Goal: Communication & Community: Answer question/provide support

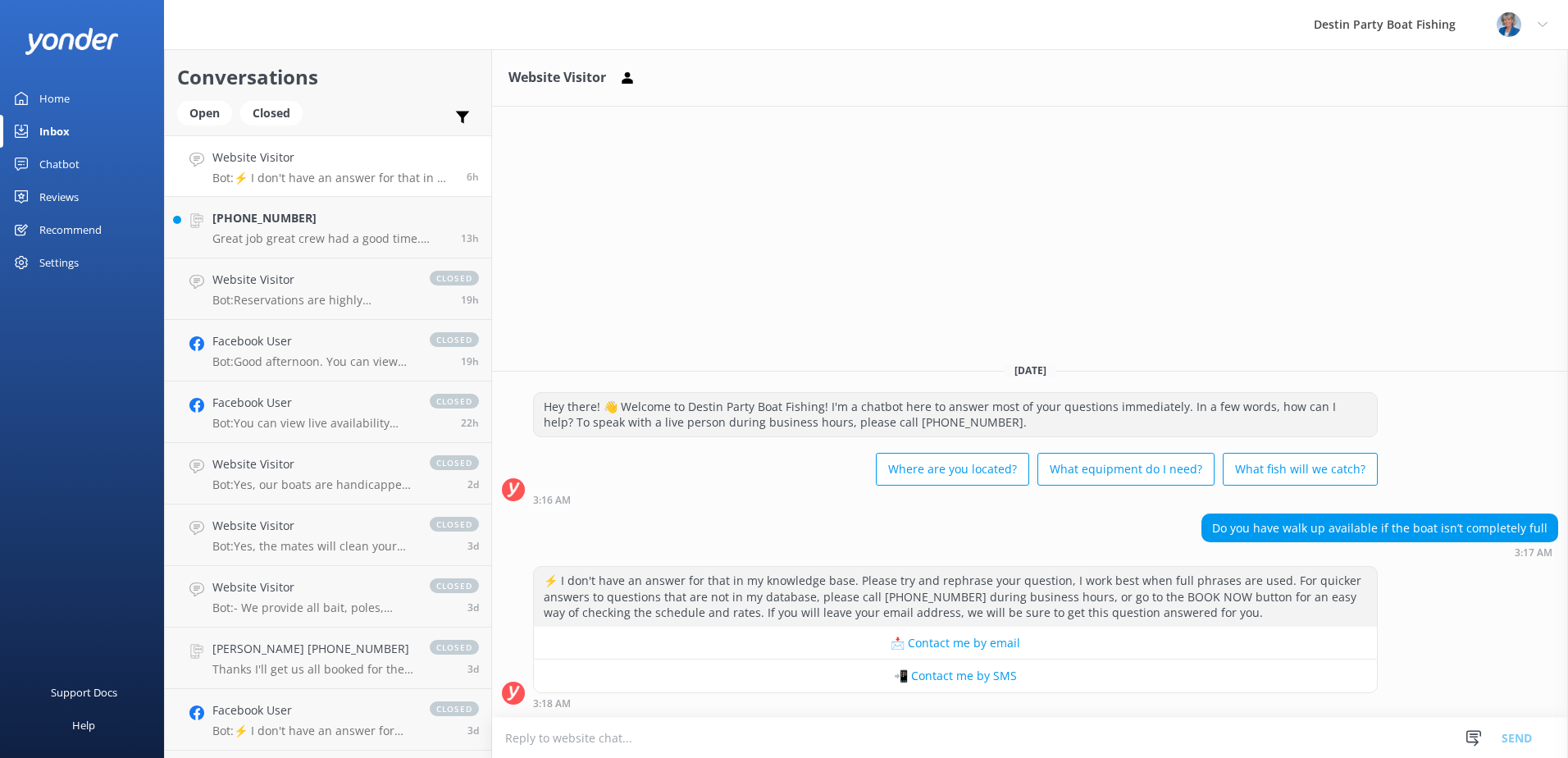
click at [1504, 595] on div "⚡ I don't have an answer for that in my knowledge base. Please try and rephrase…" at bounding box center [1030, 637] width 1076 height 143
click at [534, 735] on textarea at bounding box center [1030, 737] width 1076 height 40
click at [646, 740] on textarea "Typically, we do, but" at bounding box center [1030, 737] width 1076 height 41
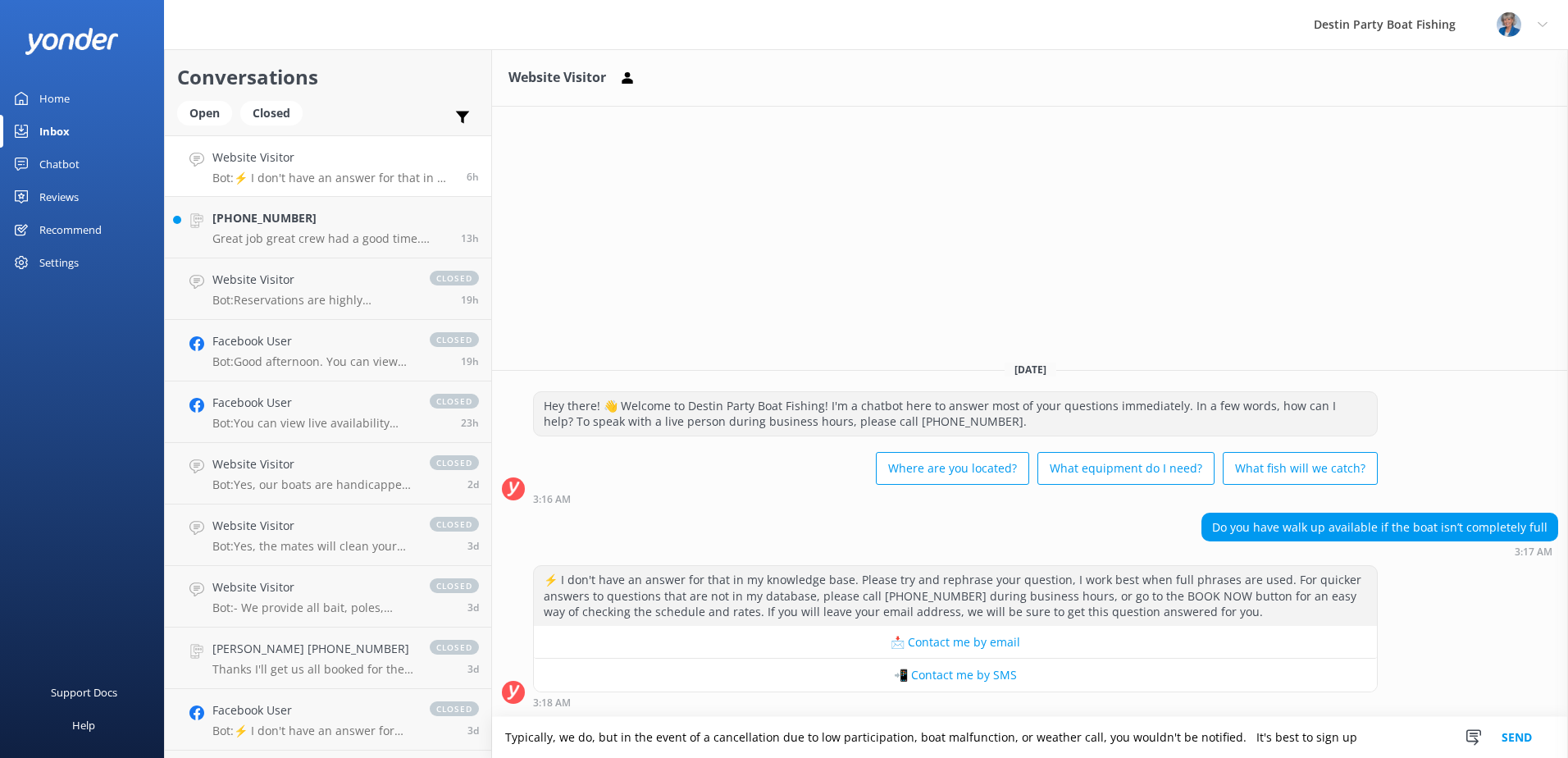
click at [901, 735] on textarea "Typically, we do, but in the event of a cancellation due to low participation, …" at bounding box center [1030, 737] width 1076 height 41
click at [1224, 743] on textarea "Typically, we do, but in the event of a cancellation due to low participation, …" at bounding box center [1030, 737] width 1076 height 41
click at [1344, 733] on textarea "Typically, we do, but in the event of a cancellation due to low participation, …" at bounding box center [1030, 737] width 1076 height 41
drag, startPoint x: 592, startPoint y: 735, endPoint x: 621, endPoint y: 728, distance: 29.8
click at [592, 735] on textarea "Typically, we do, but in the event of a cancellation due to low participation, …" at bounding box center [1030, 737] width 1076 height 41
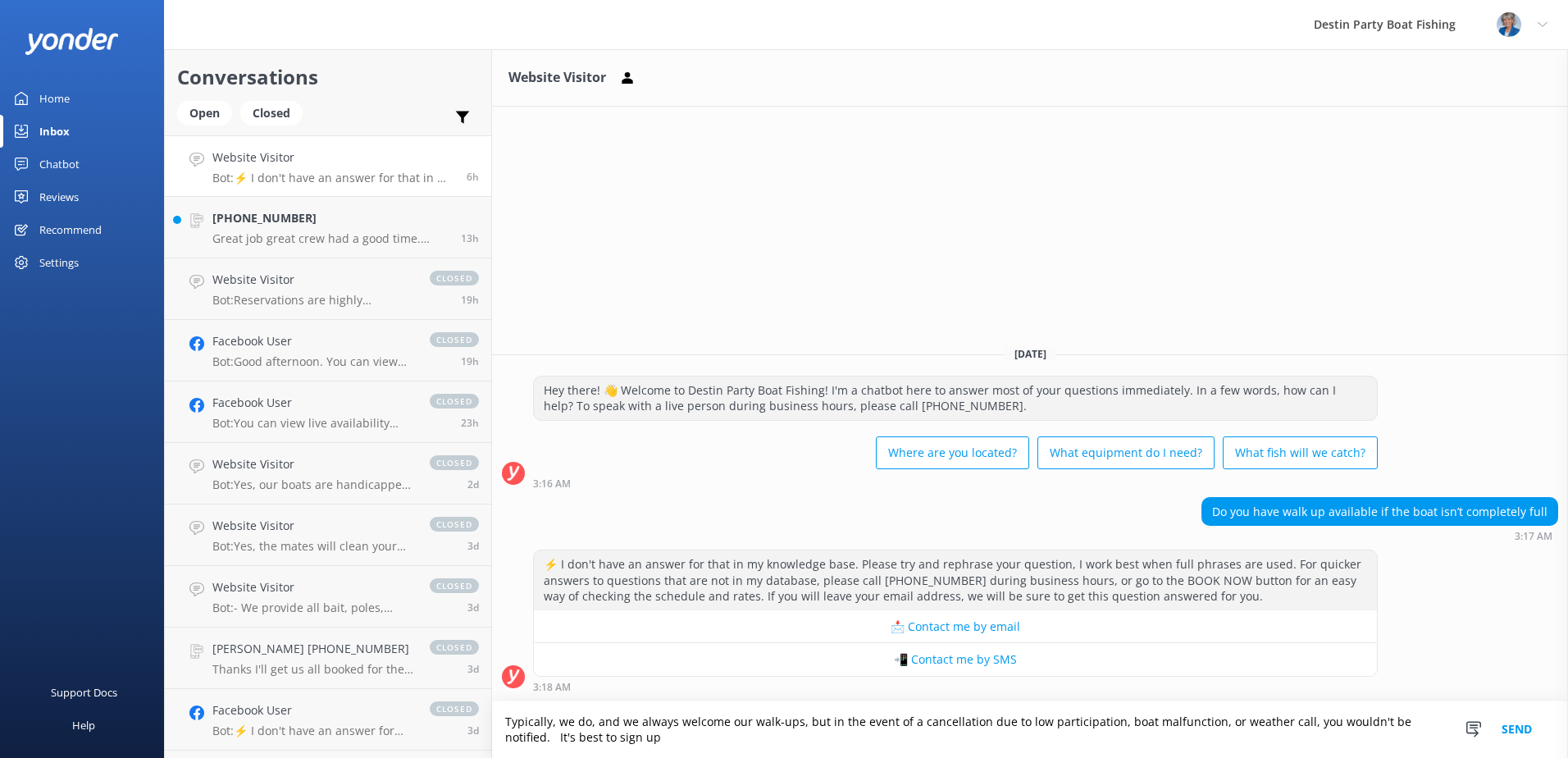
click at [1422, 718] on textarea "Typically, we do, and we always welcome our walk-ups, but in the event of a can…" at bounding box center [1030, 729] width 1076 height 56
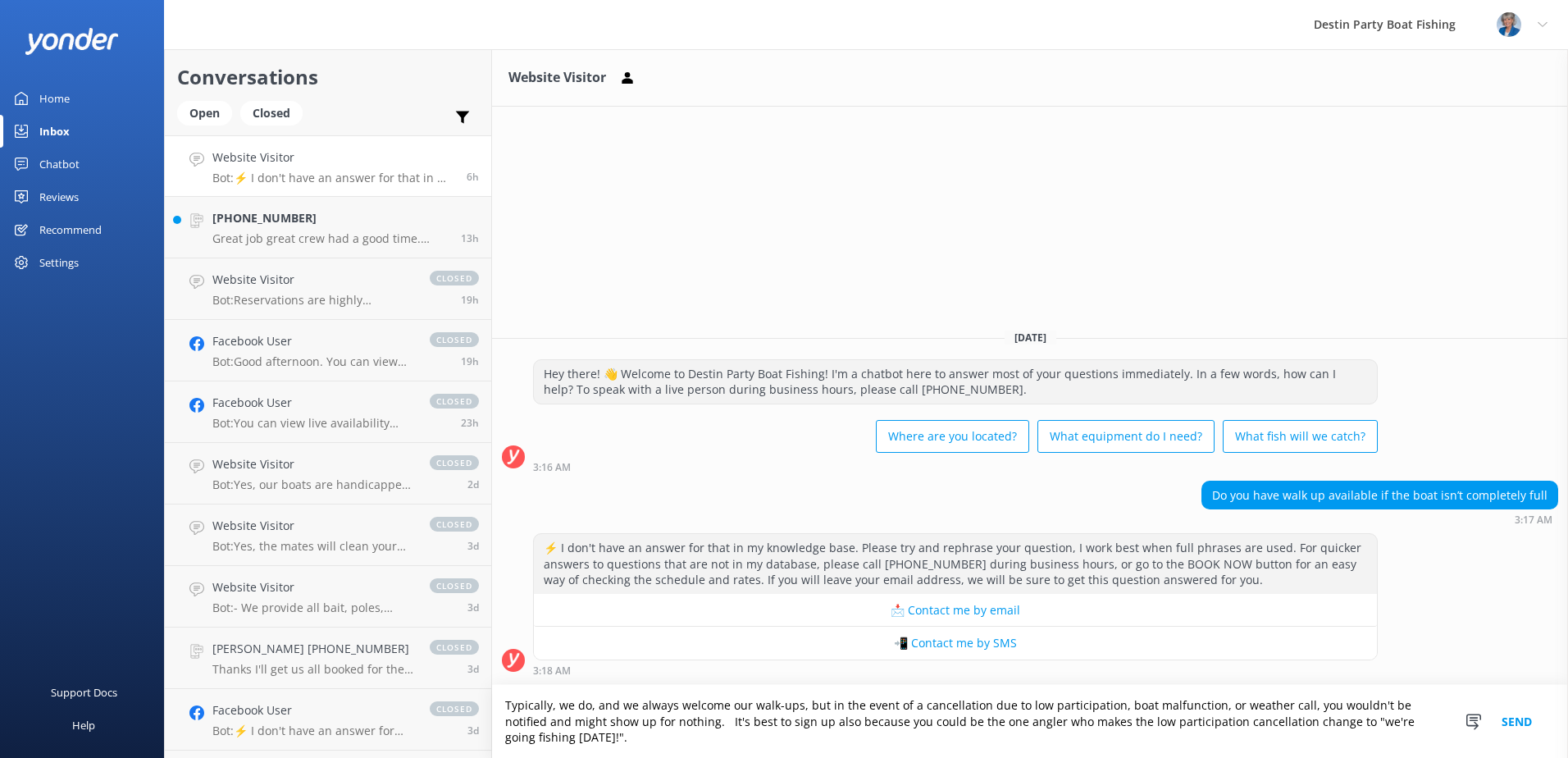
click at [1084, 719] on textarea "Typically, we do, and we always welcome our walk-ups, but in the event of a can…" at bounding box center [1030, 721] width 1076 height 73
click at [603, 745] on textarea "Typically, we do, and we always welcome our walk-ups, but in the event of a can…" at bounding box center [1030, 721] width 1076 height 73
click at [1061, 734] on textarea "Typically, we do, and we always welcome our walk-ups, but in the event of a can…" at bounding box center [1030, 721] width 1076 height 73
type textarea "Typically, we do, and we always welcome our walk-ups, but in the event of a can…"
click at [1516, 712] on button "Send" at bounding box center [1516, 721] width 62 height 73
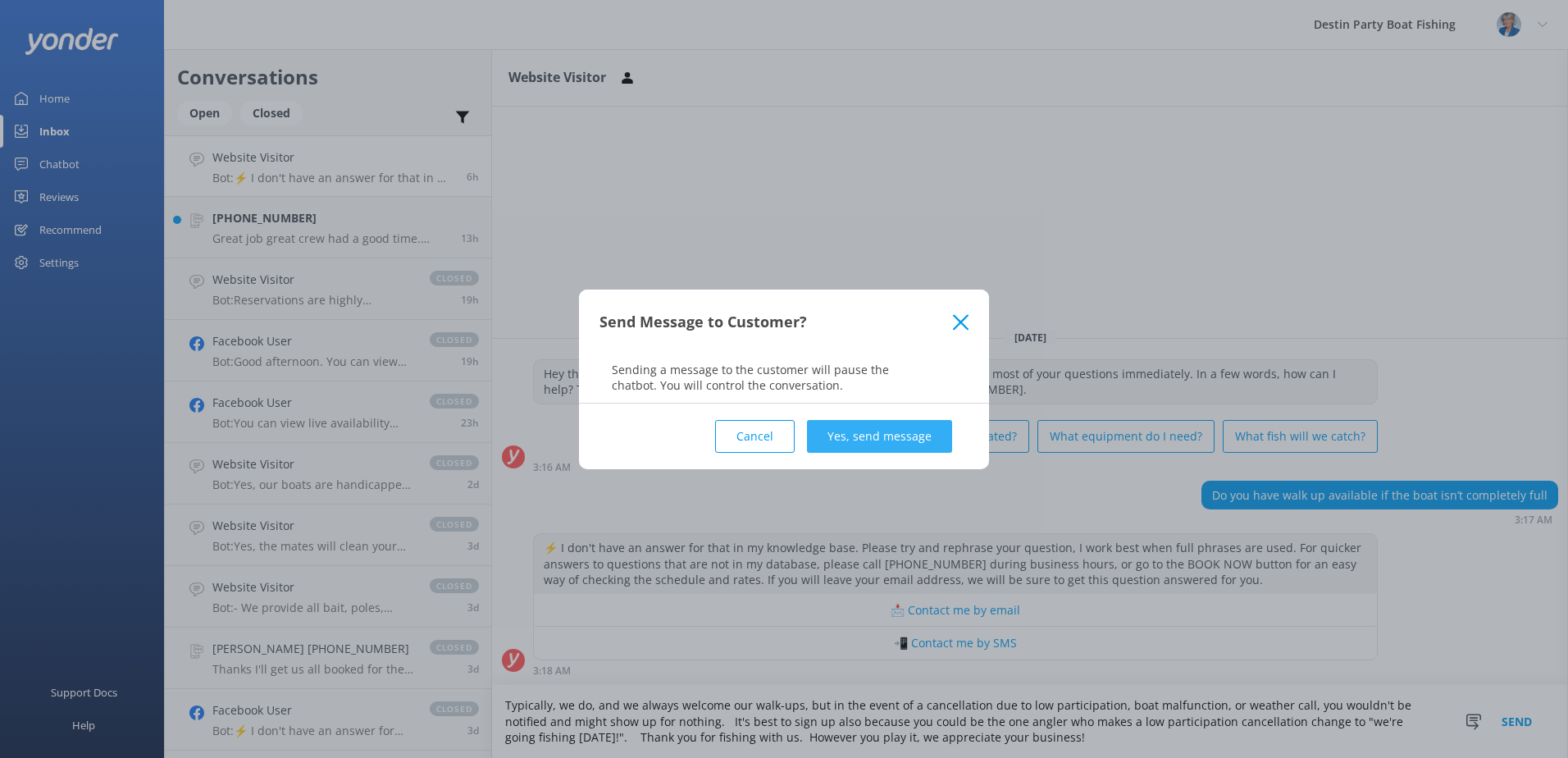
click at [888, 434] on button "Yes, send message" at bounding box center [879, 436] width 145 height 33
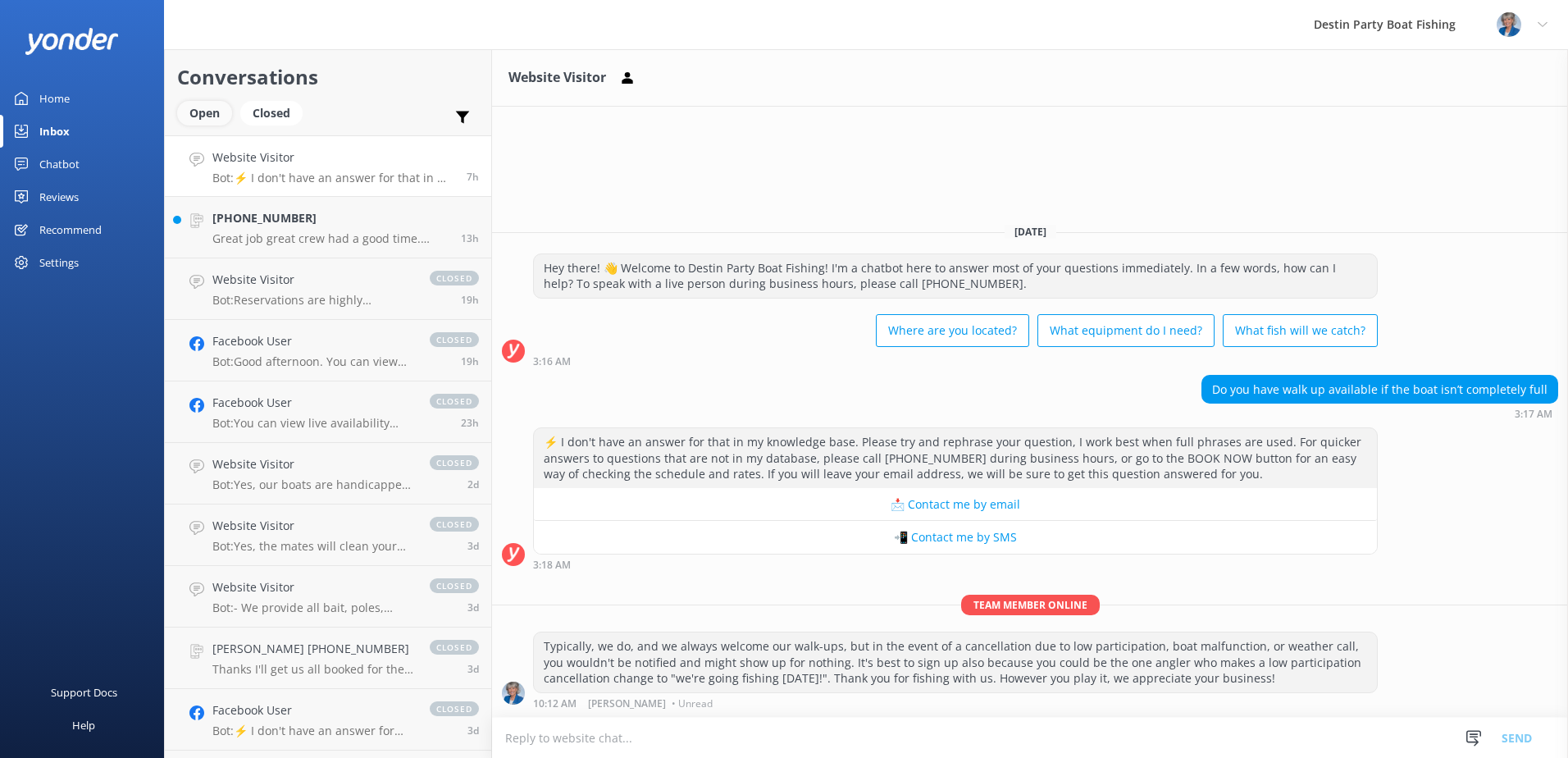
click at [206, 111] on div "Open" at bounding box center [204, 114] width 55 height 25
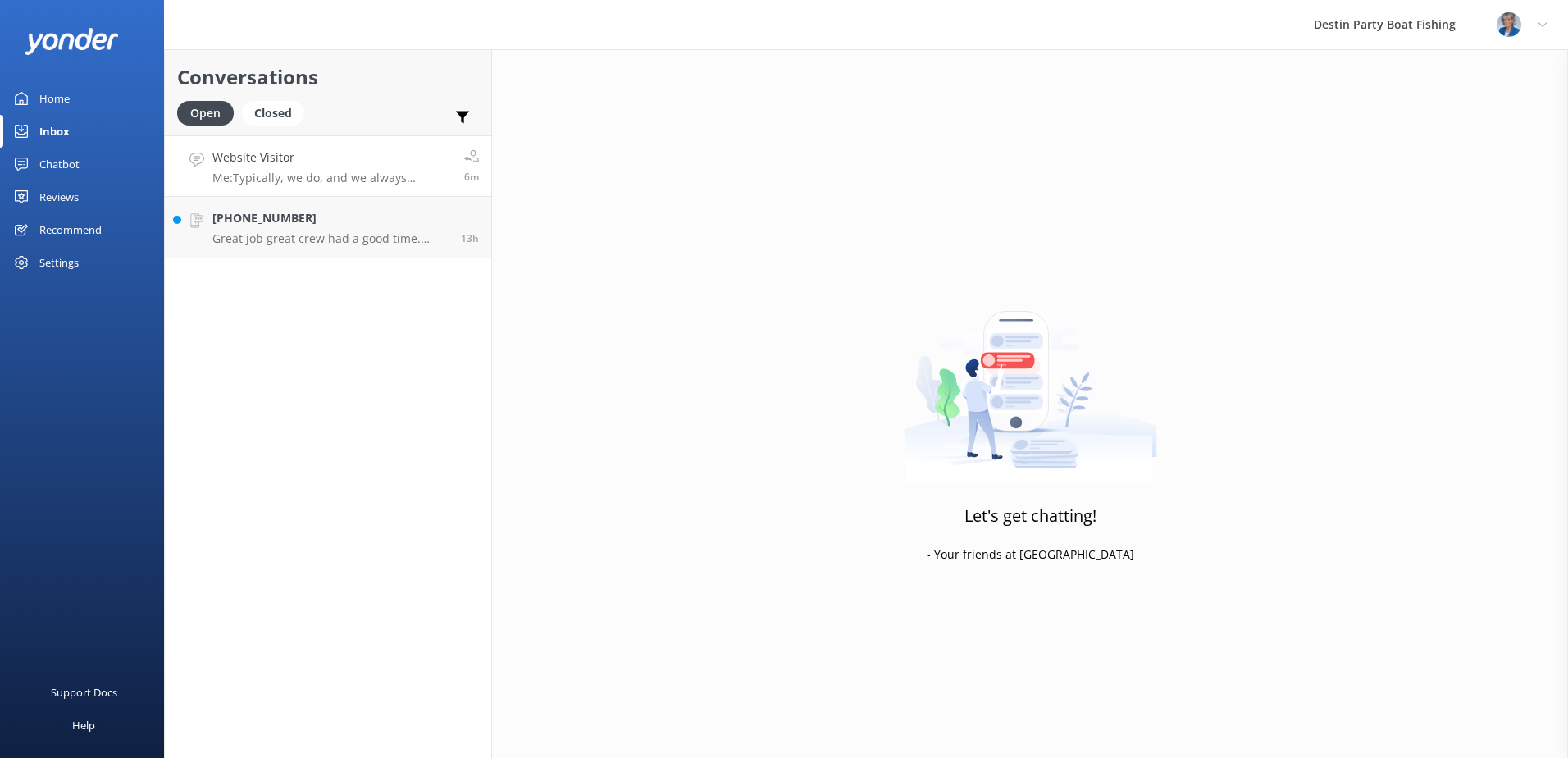
click at [368, 174] on p "Me: Typically, we do, and we always welcome our walk-ups, but in the event of a…" at bounding box center [332, 178] width 239 height 15
